Goal: Transaction & Acquisition: Purchase product/service

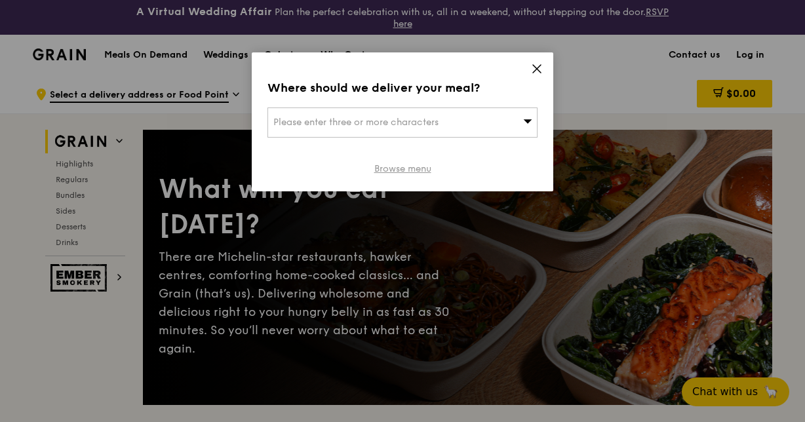
click at [411, 167] on link "Browse menu" at bounding box center [402, 169] width 57 height 13
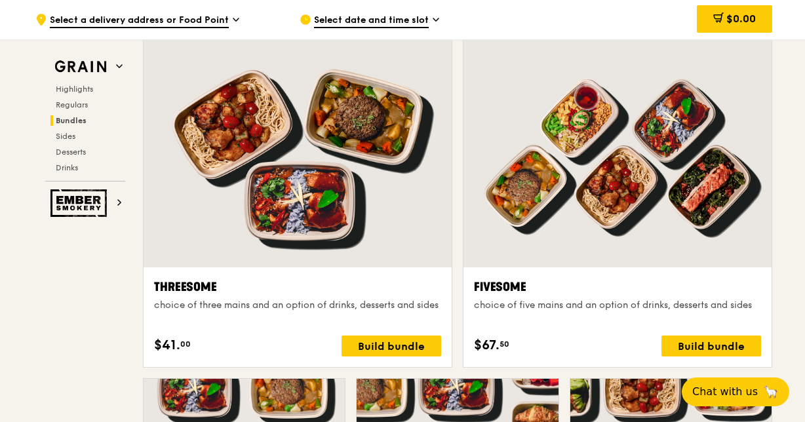
scroll to position [2362, 0]
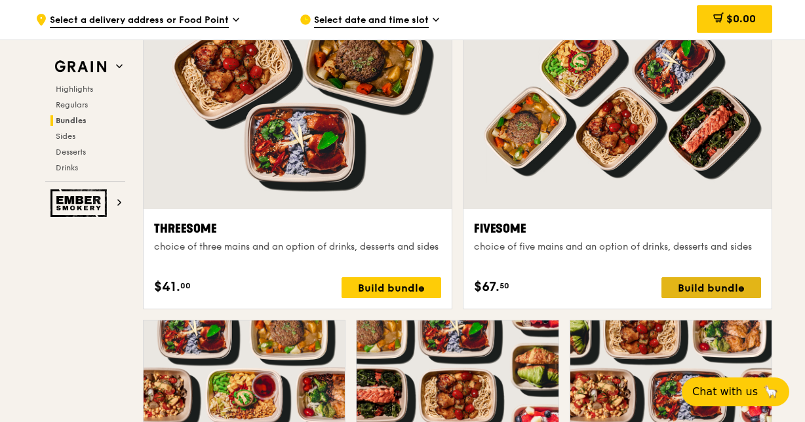
click at [705, 287] on div "Build bundle" at bounding box center [711, 287] width 100 height 21
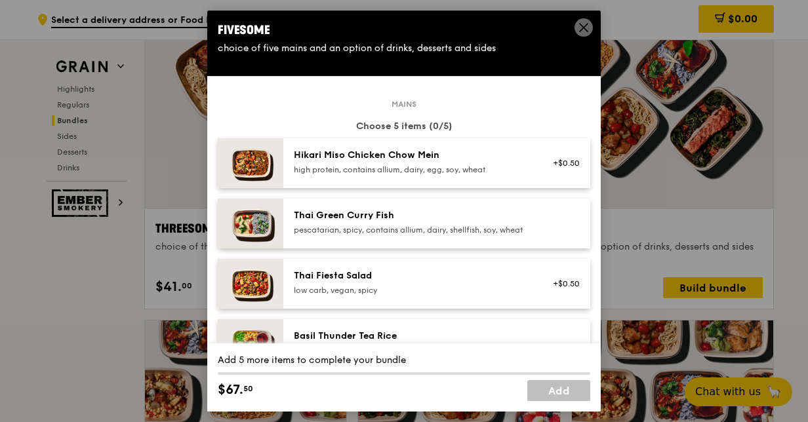
click at [372, 169] on div "high protein, contains allium, dairy, egg, soy, wheat" at bounding box center [411, 170] width 235 height 10
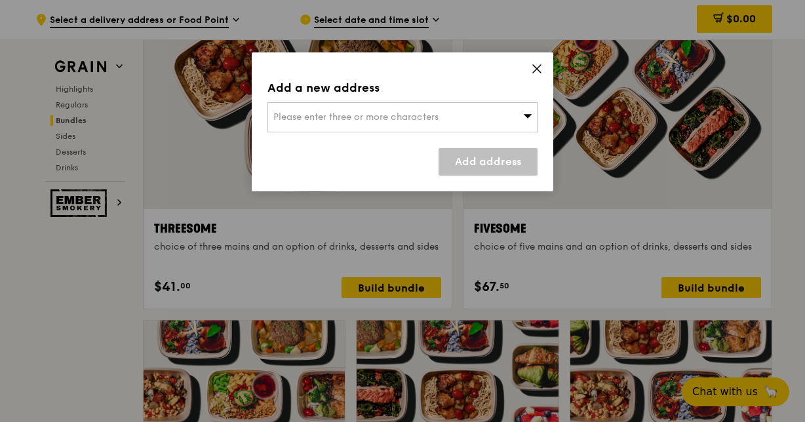
click at [518, 115] on div "Please enter three or more characters" at bounding box center [402, 117] width 270 height 30
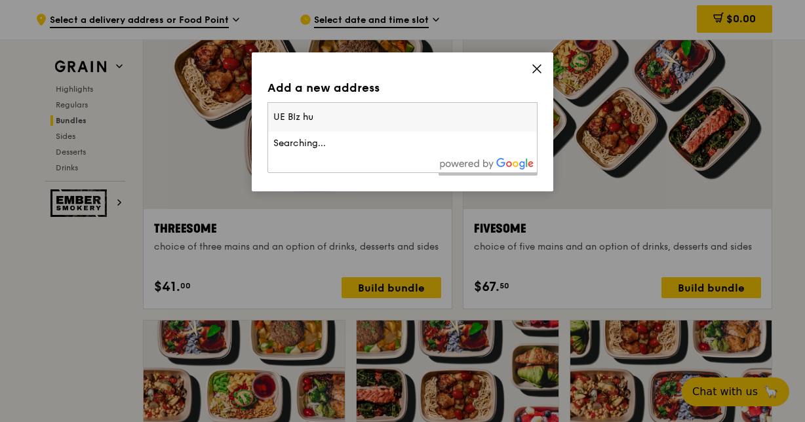
type input "UE BIz hub"
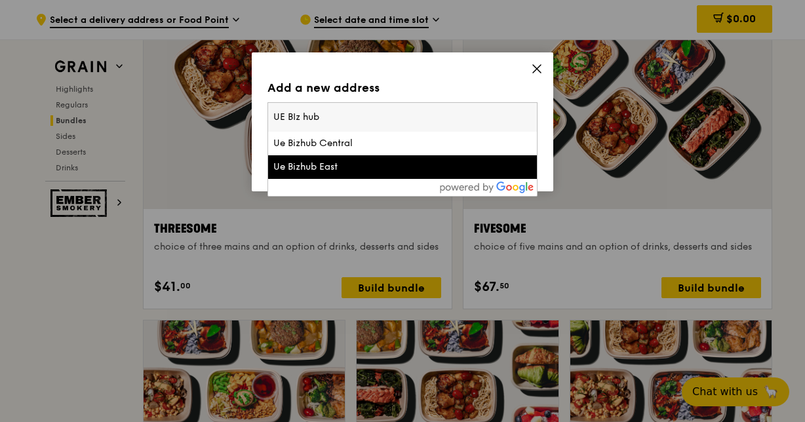
click at [346, 168] on div "Ue Bizhub East" at bounding box center [370, 167] width 194 height 13
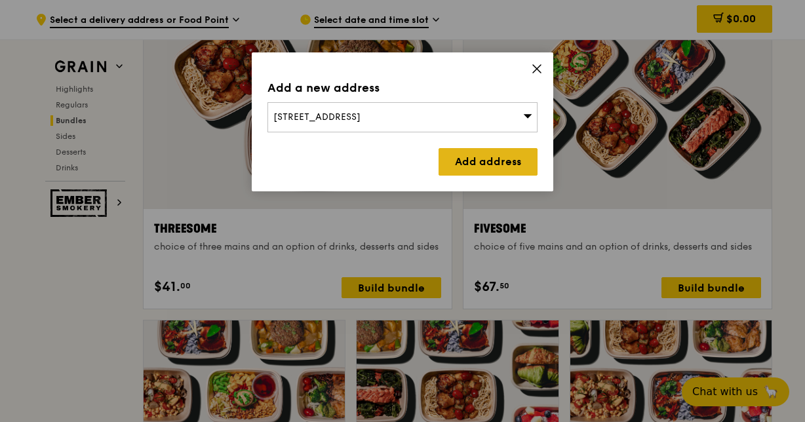
click at [498, 158] on link "Add address" at bounding box center [488, 162] width 99 height 28
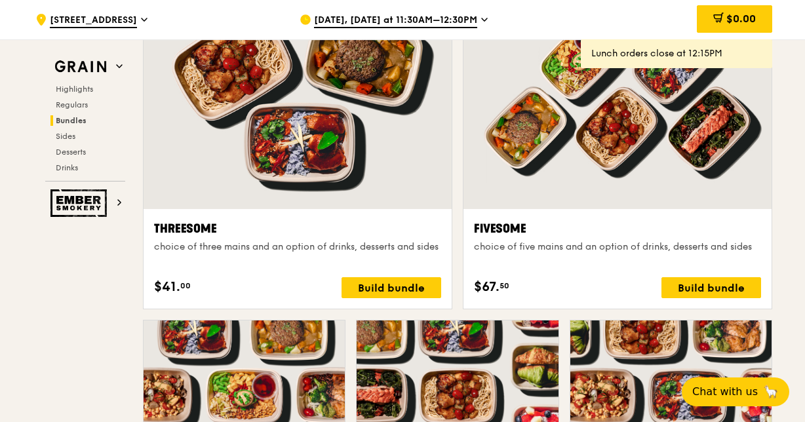
click at [476, 21] on div "[DATE], [DATE] at 11:30AM–12:30PM" at bounding box center [421, 19] width 243 height 39
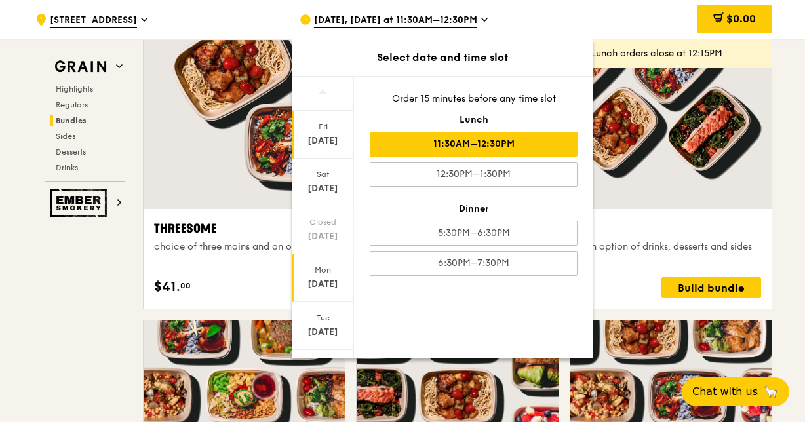
click at [330, 278] on div "[DATE]" at bounding box center [323, 284] width 58 height 13
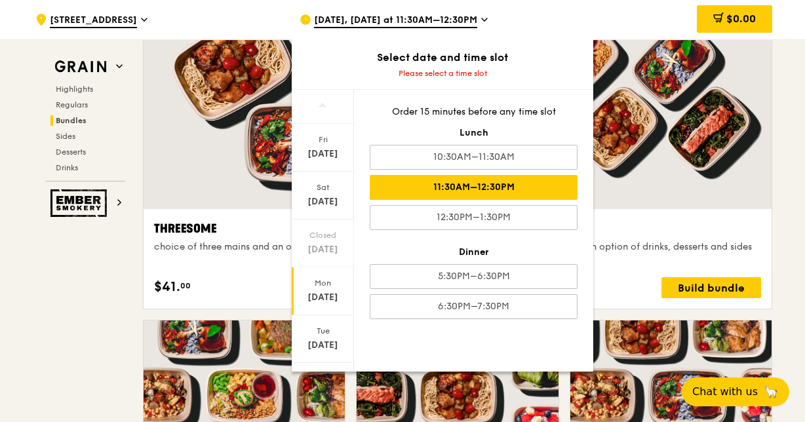
click at [494, 184] on div "11:30AM–12:30PM" at bounding box center [474, 187] width 208 height 25
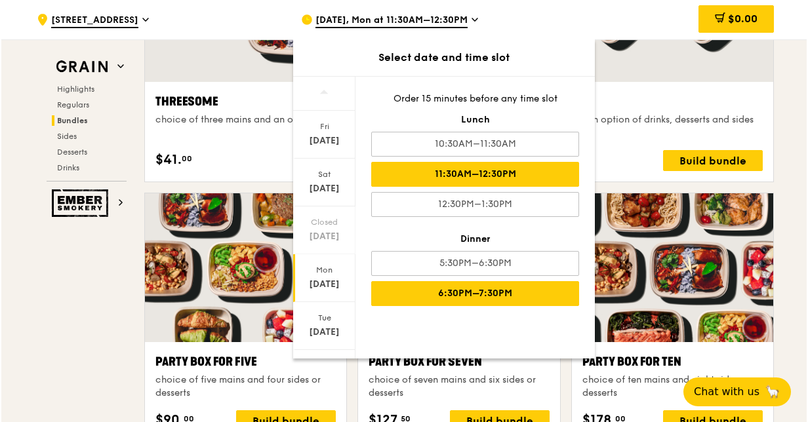
scroll to position [2493, 0]
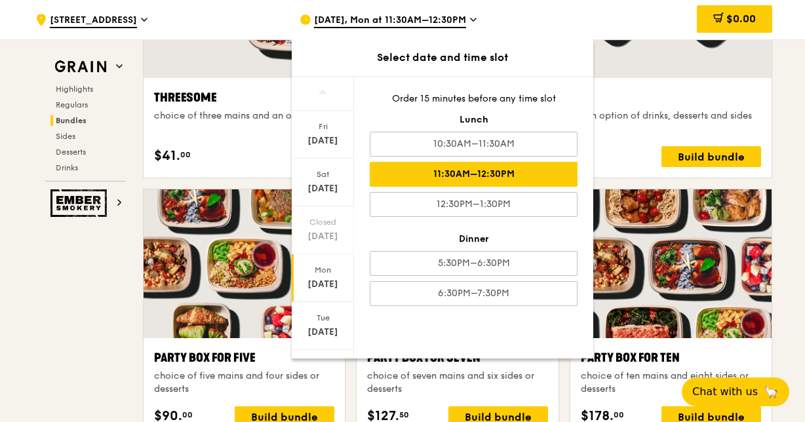
click at [510, 10] on div "[DATE], Mon at 11:30AM–12:30PM" at bounding box center [421, 19] width 243 height 39
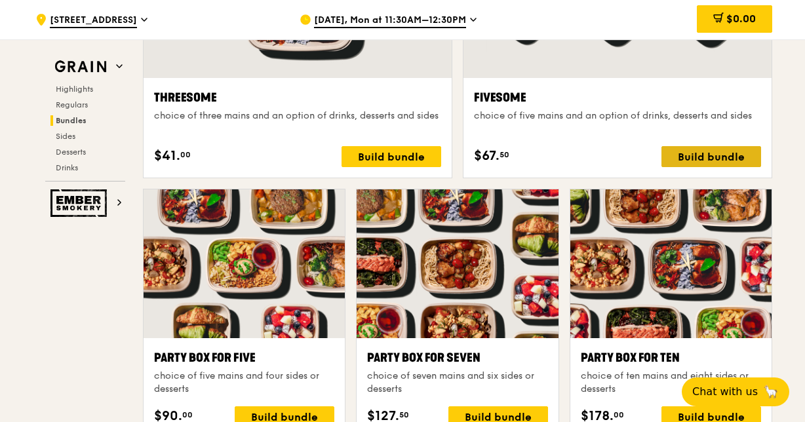
click at [713, 150] on div "Build bundle" at bounding box center [711, 156] width 100 height 21
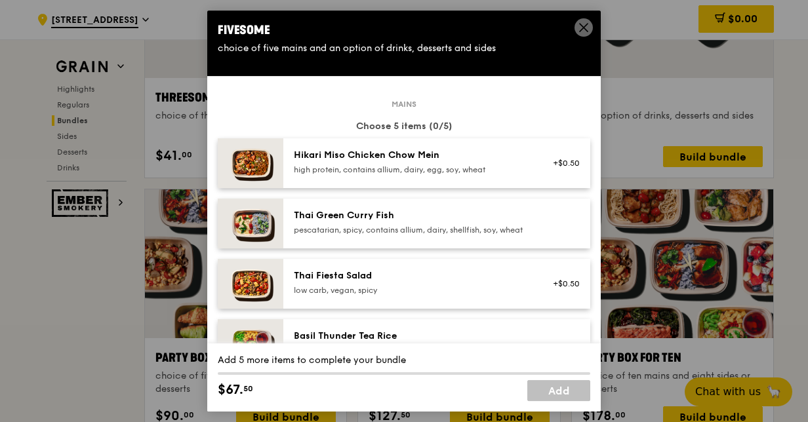
click at [435, 160] on div "Hikari Miso Chicken Chow Mein" at bounding box center [411, 155] width 235 height 13
drag, startPoint x: 383, startPoint y: 242, endPoint x: 385, endPoint y: 235, distance: 7.7
click at [385, 235] on div "pescatarian, spicy, contains allium, dairy, shellfish, soy, wheat" at bounding box center [411, 230] width 235 height 10
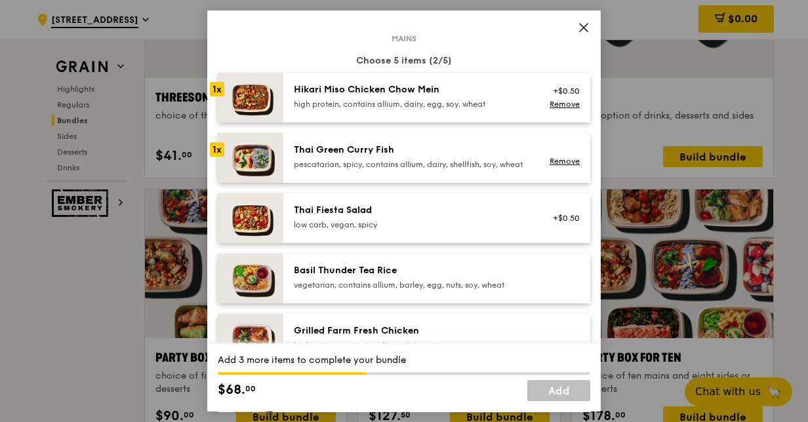
scroll to position [131, 0]
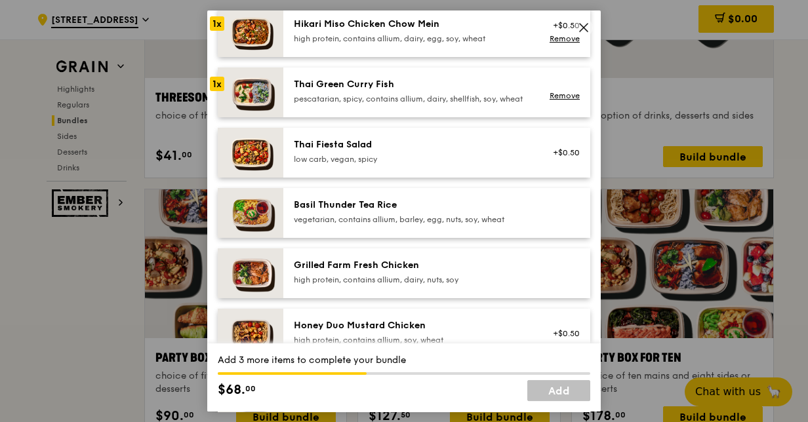
click at [393, 285] on div "high protein, contains allium, dairy, nuts, soy" at bounding box center [411, 280] width 235 height 10
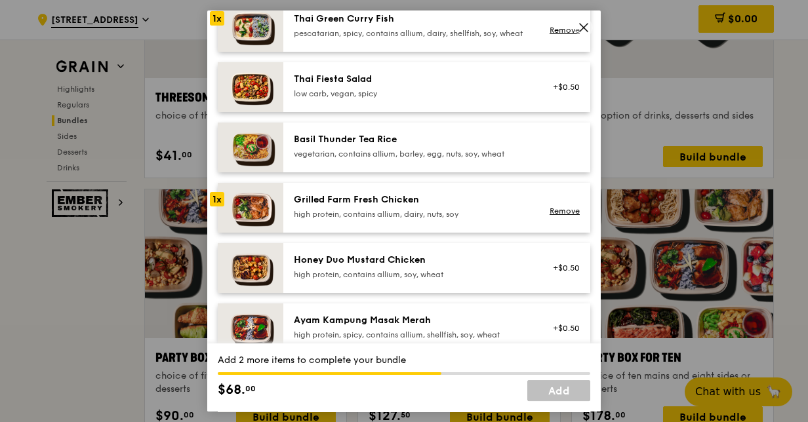
click at [401, 279] on div "high protein, contains allium, soy, wheat" at bounding box center [411, 274] width 235 height 10
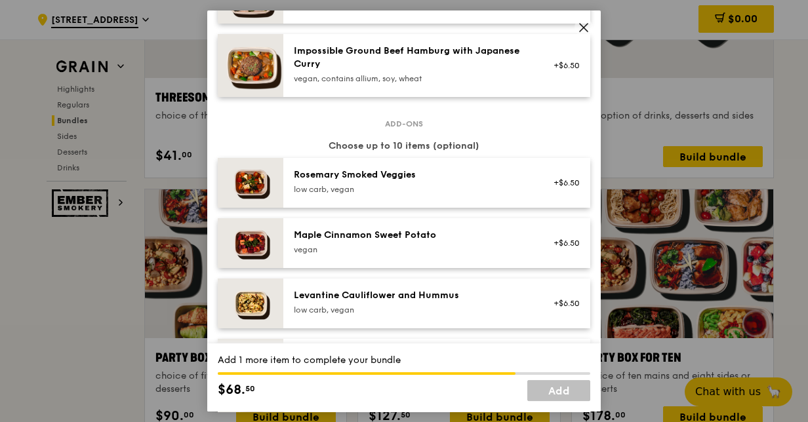
scroll to position [590, 0]
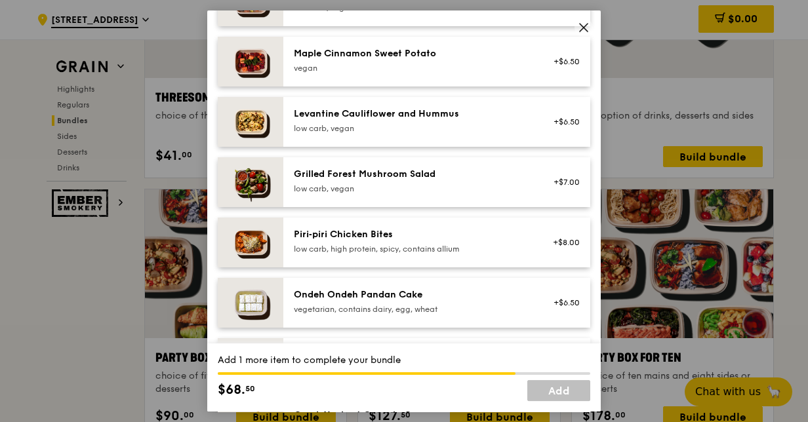
click at [427, 244] on div "low carb, high protein, spicy, contains allium" at bounding box center [411, 249] width 235 height 10
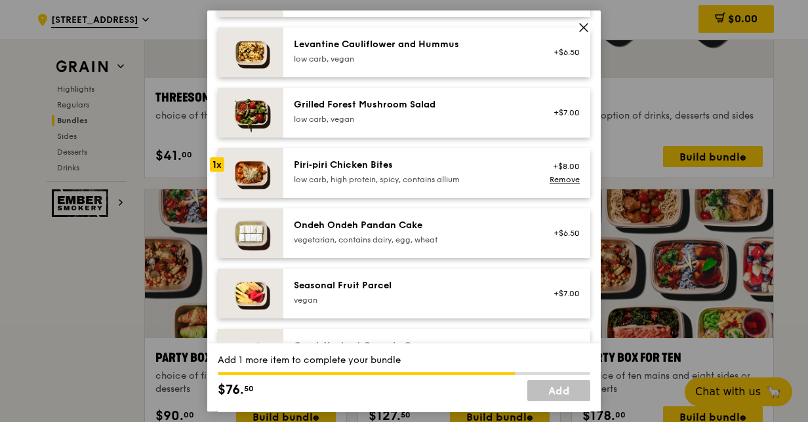
scroll to position [852, 0]
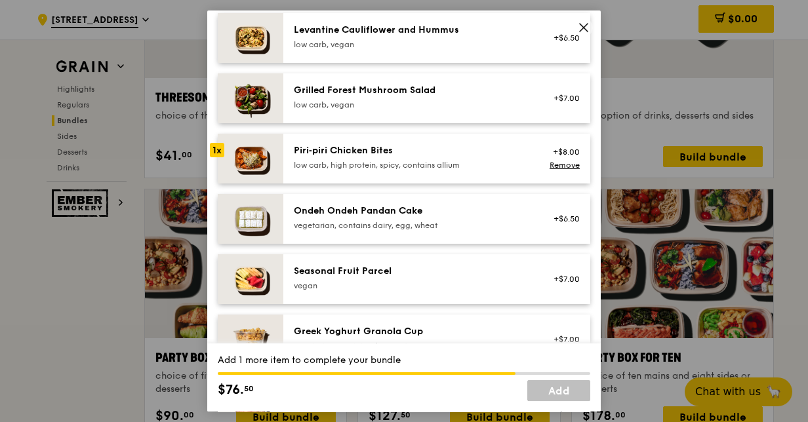
click at [408, 231] on div "vegetarian, contains dairy, egg, wheat" at bounding box center [411, 225] width 235 height 10
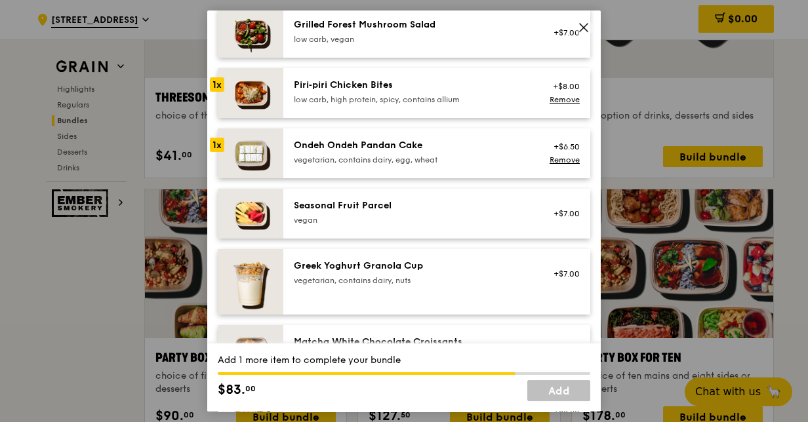
click at [416, 212] on div "Seasonal Fruit Parcel" at bounding box center [411, 205] width 235 height 13
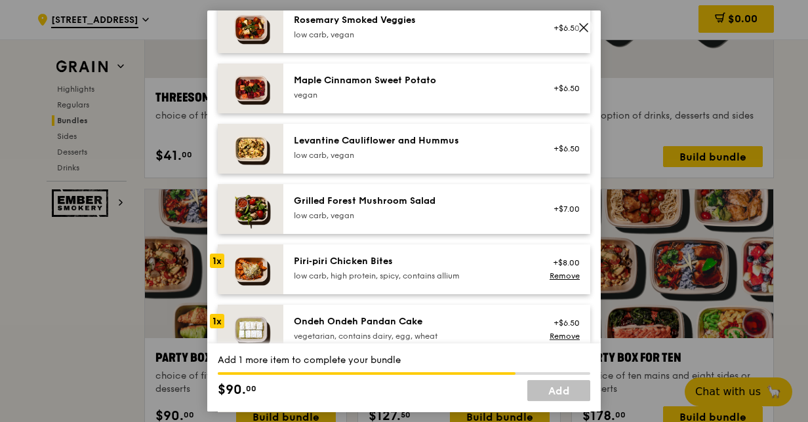
scroll to position [721, 0]
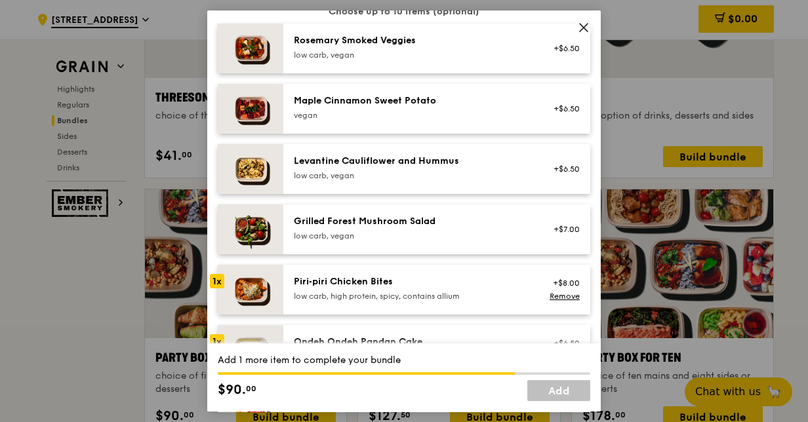
click at [400, 60] on div "low carb, vegan" at bounding box center [411, 55] width 235 height 10
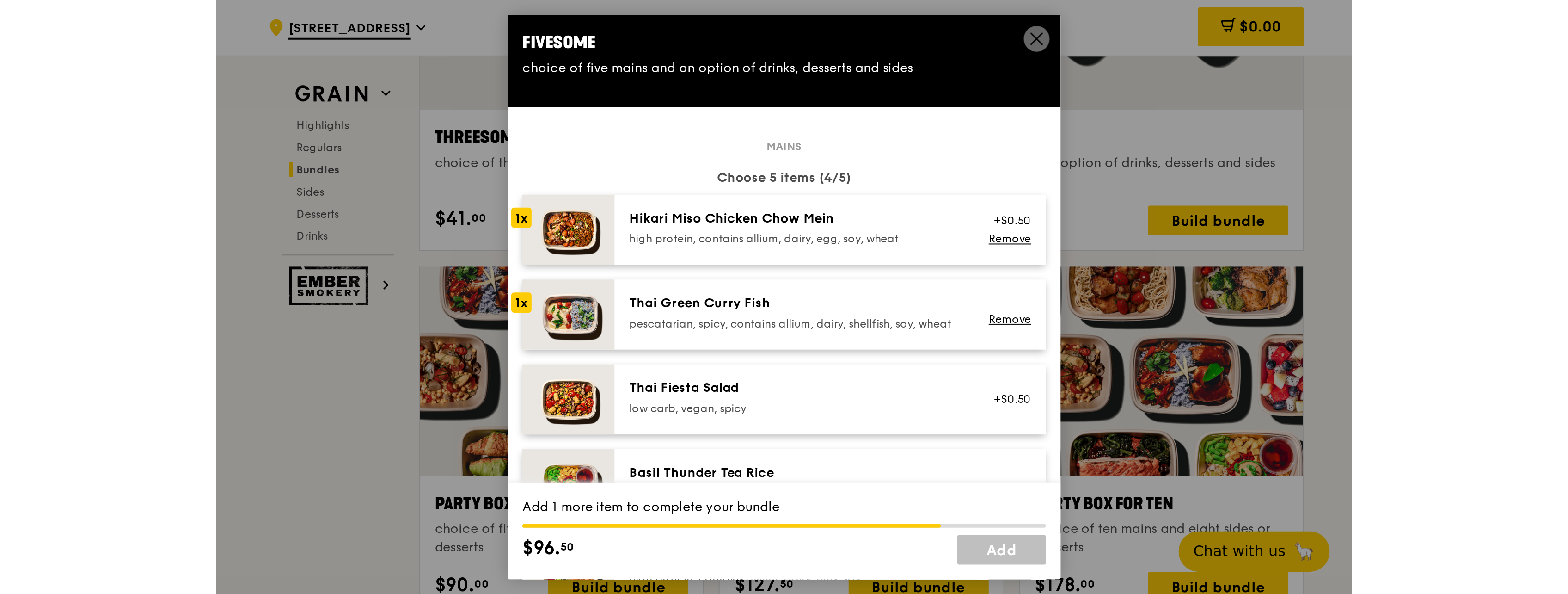
scroll to position [1757, 0]
